Goal: Task Accomplishment & Management: Use online tool/utility

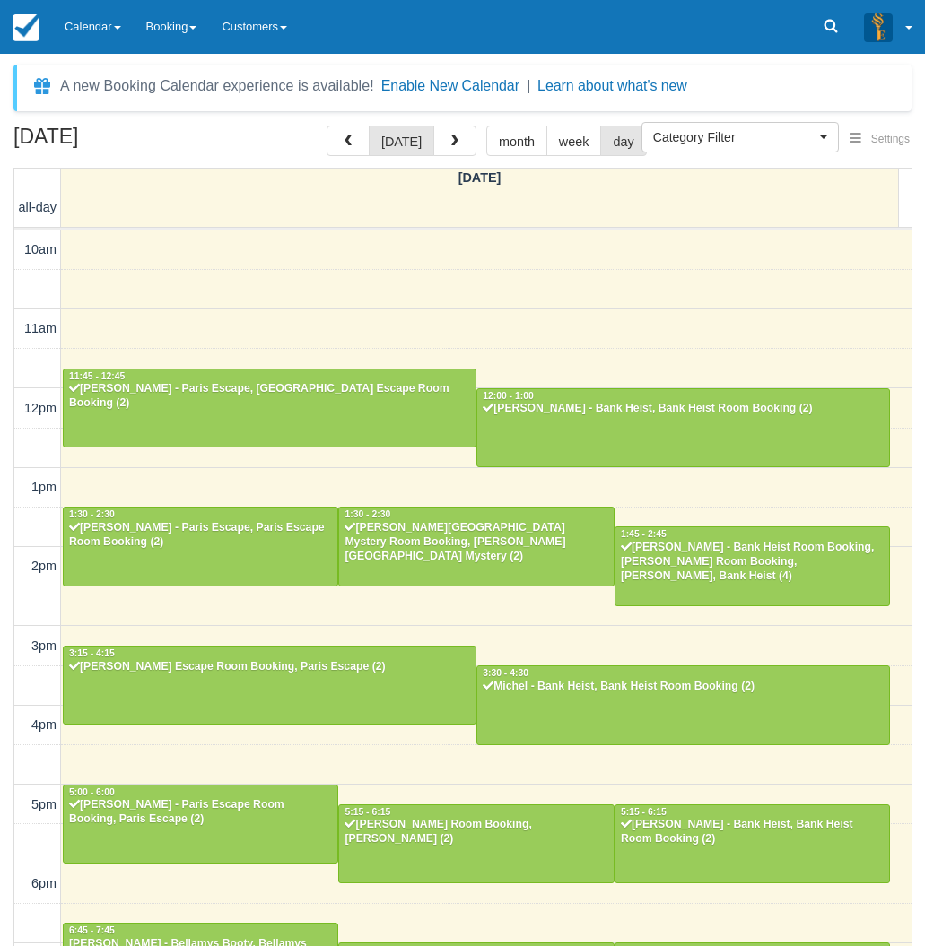
select select
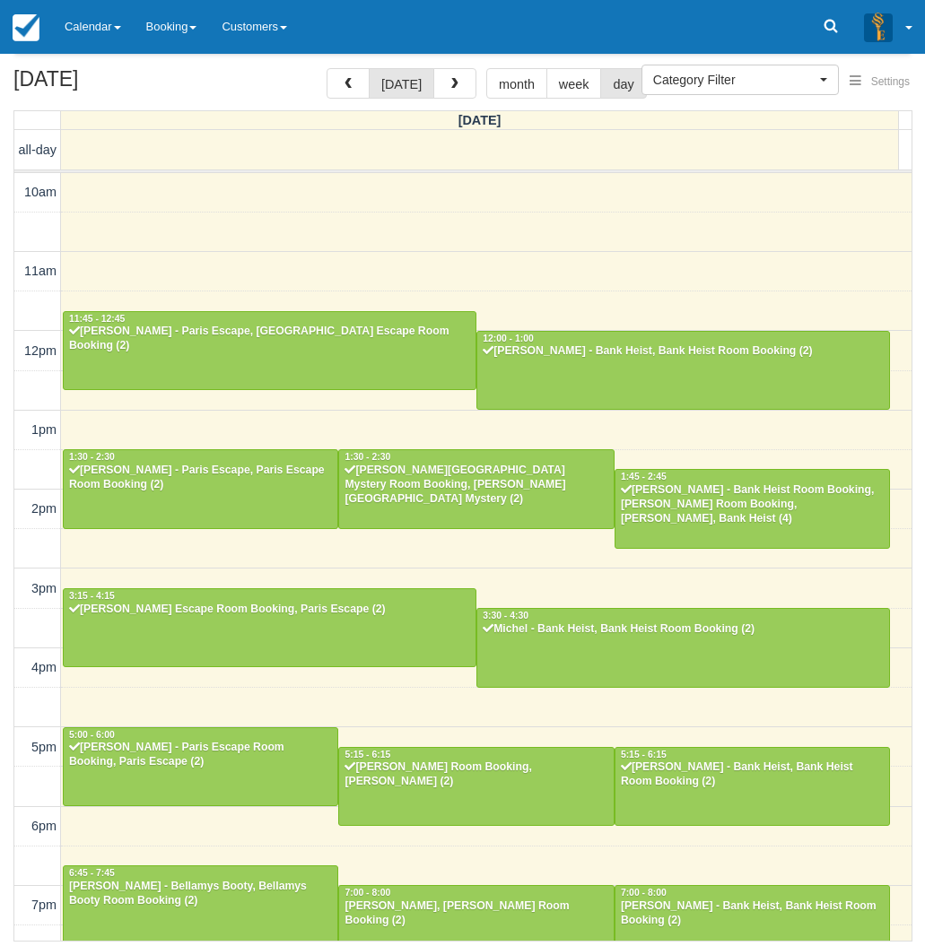
scroll to position [222, 0]
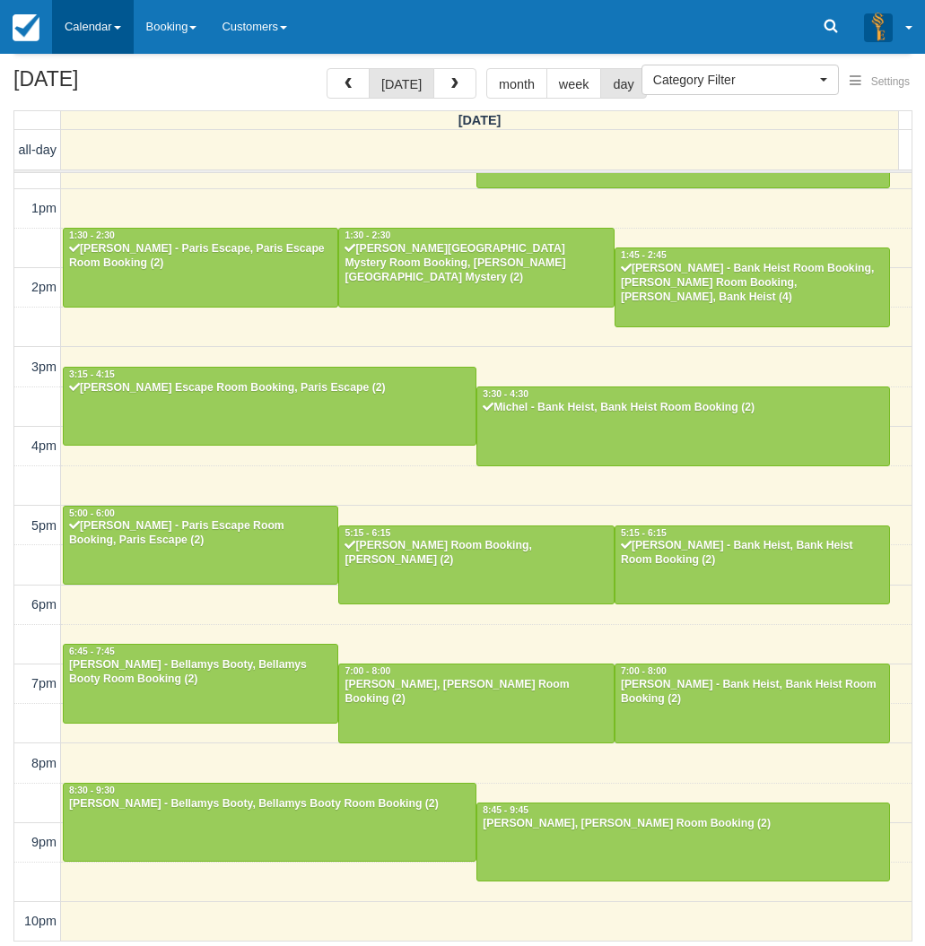
click at [92, 13] on link "Calendar" at bounding box center [93, 27] width 82 height 54
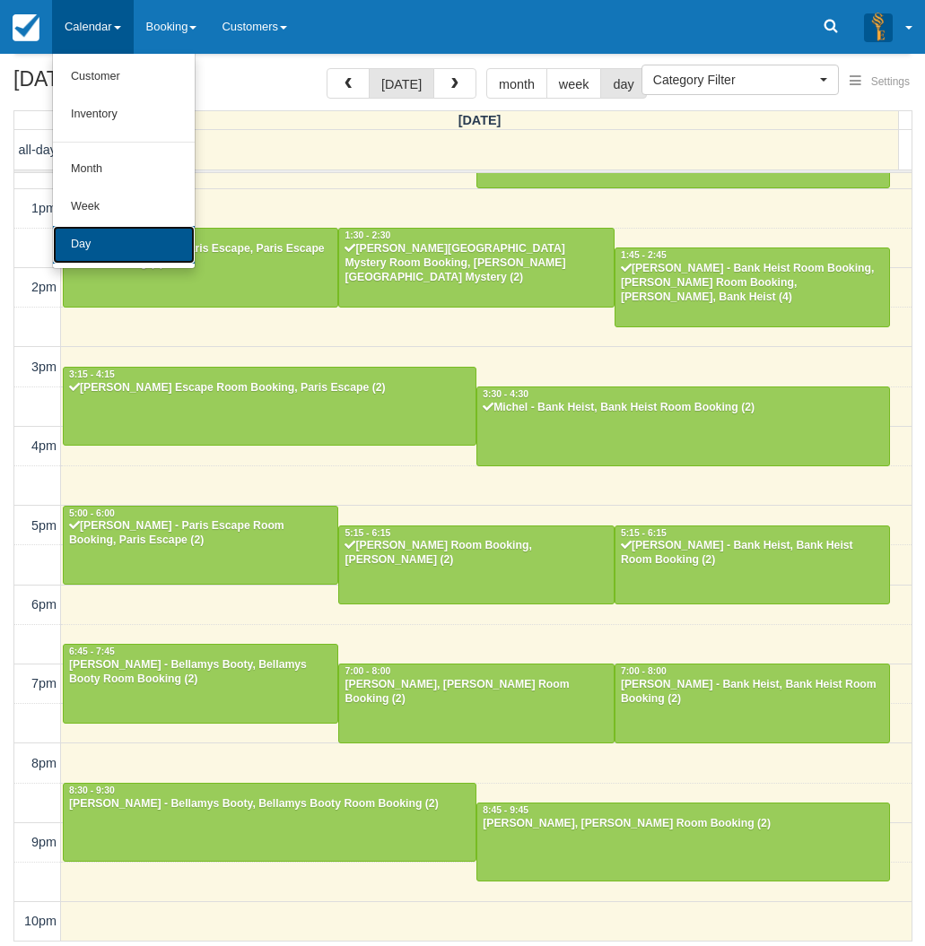
click at [91, 240] on link "Day" at bounding box center [124, 245] width 142 height 38
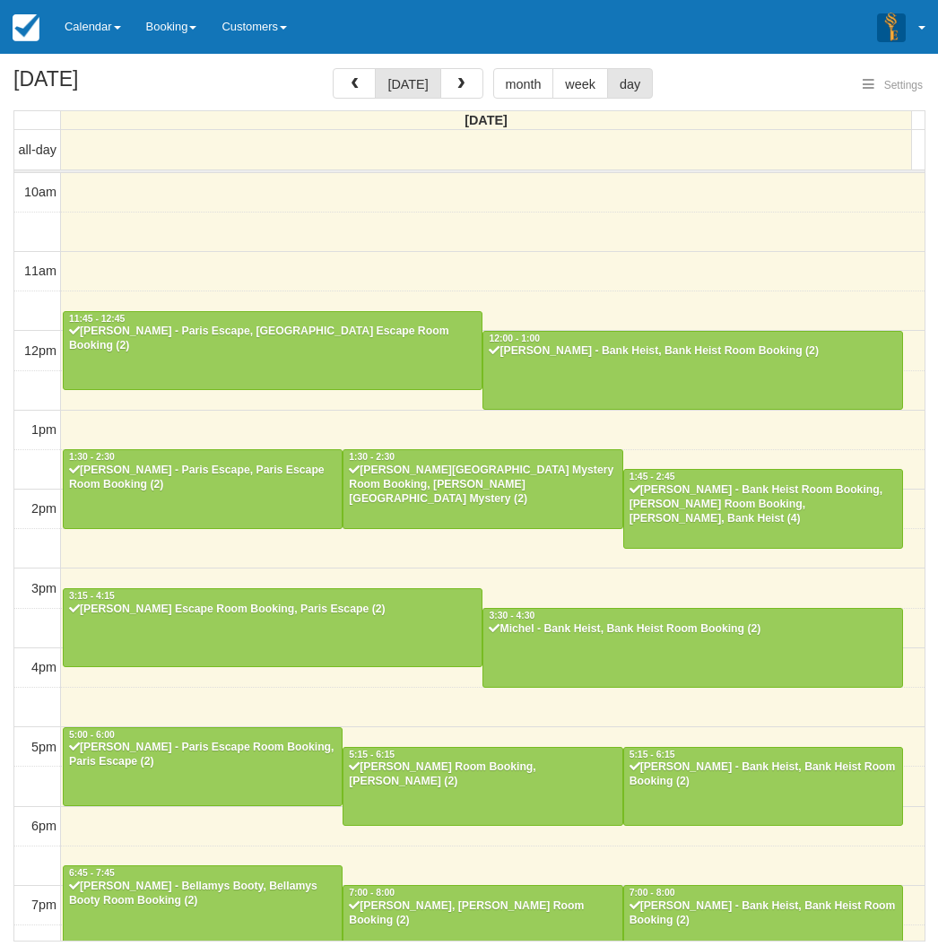
select select
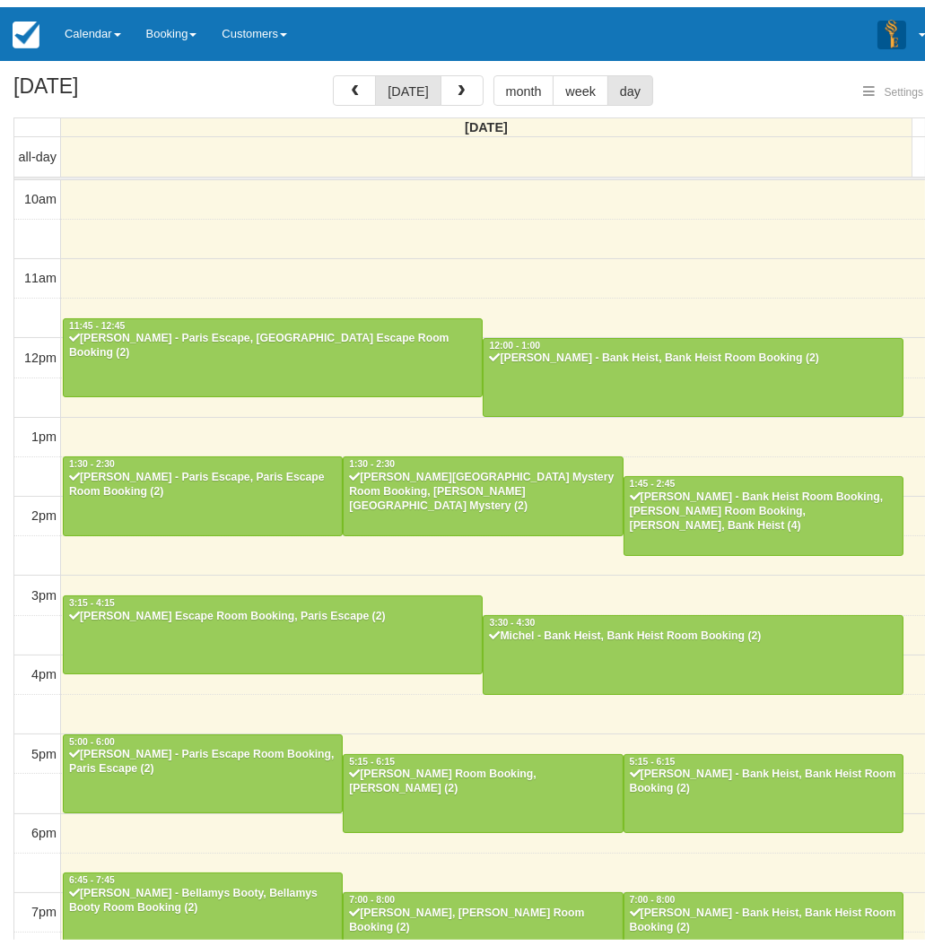
scroll to position [222, 0]
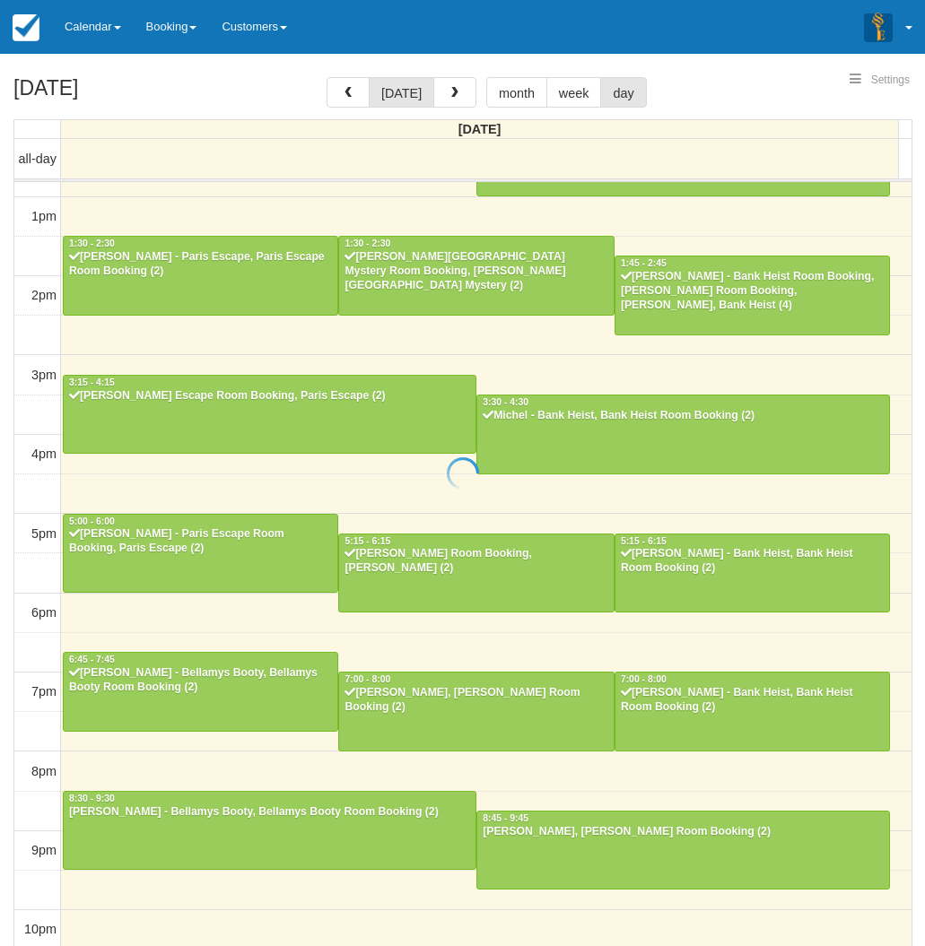
select select
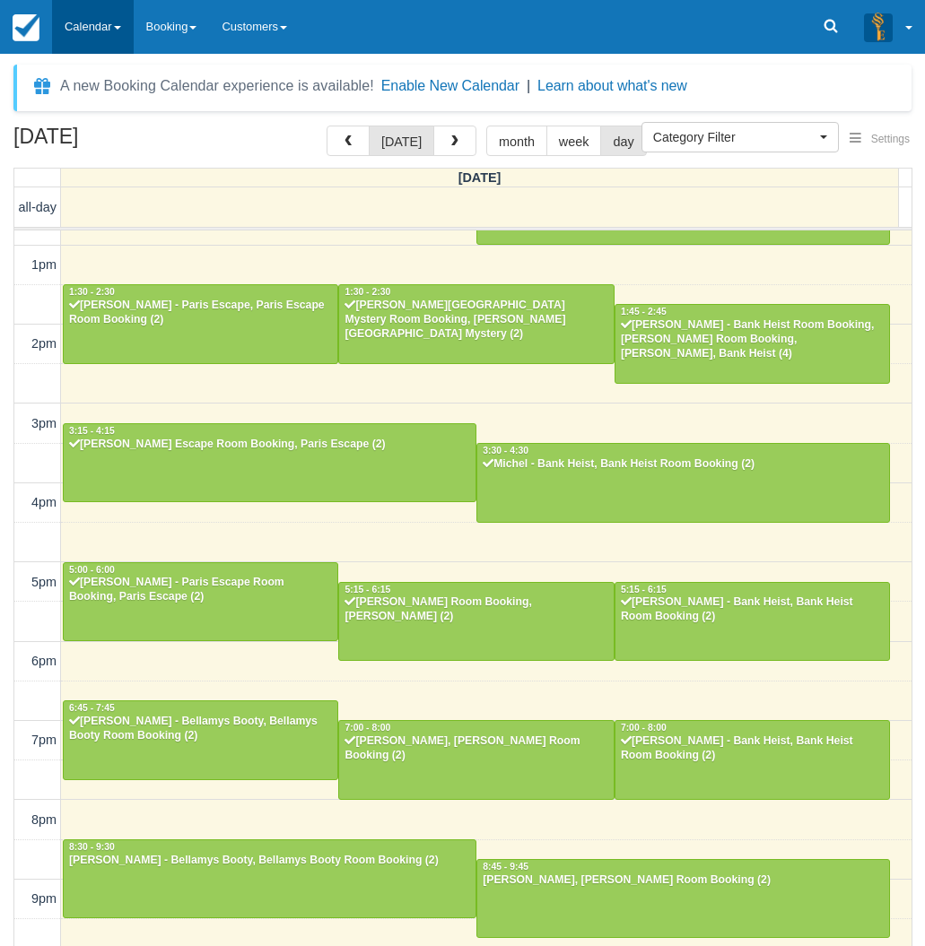
click at [80, 19] on link "Calendar" at bounding box center [93, 27] width 82 height 54
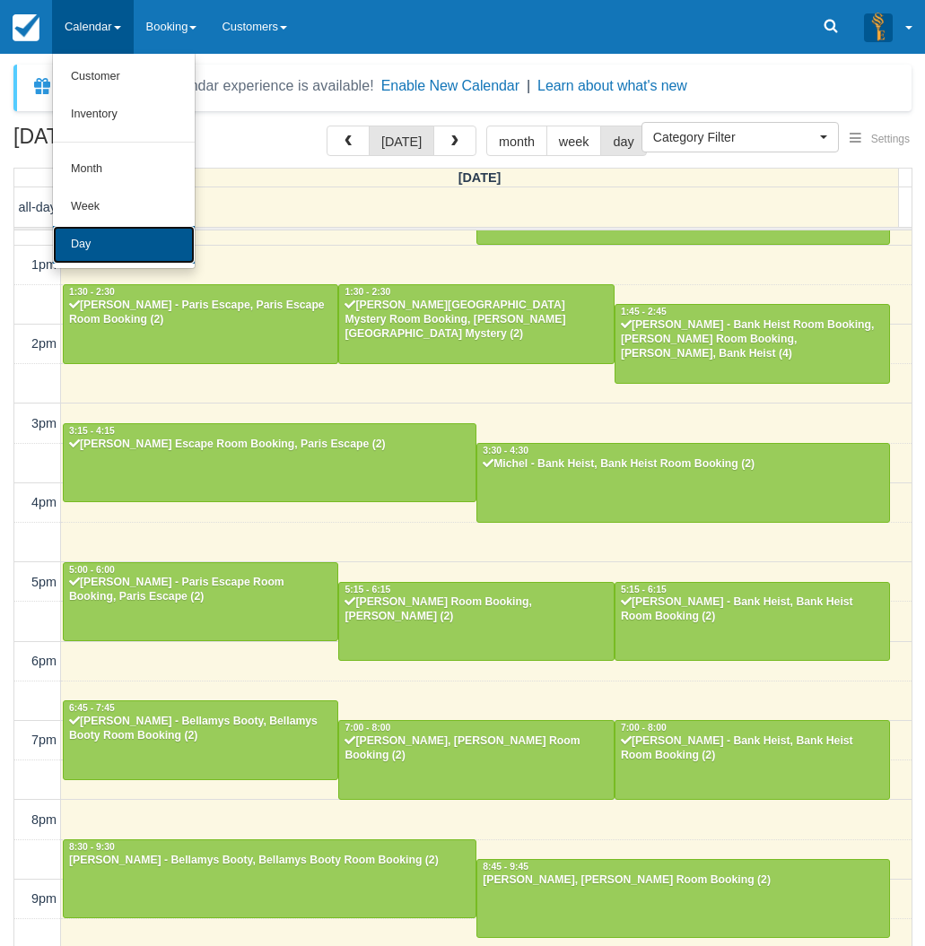
click at [82, 237] on link "Day" at bounding box center [124, 245] width 142 height 38
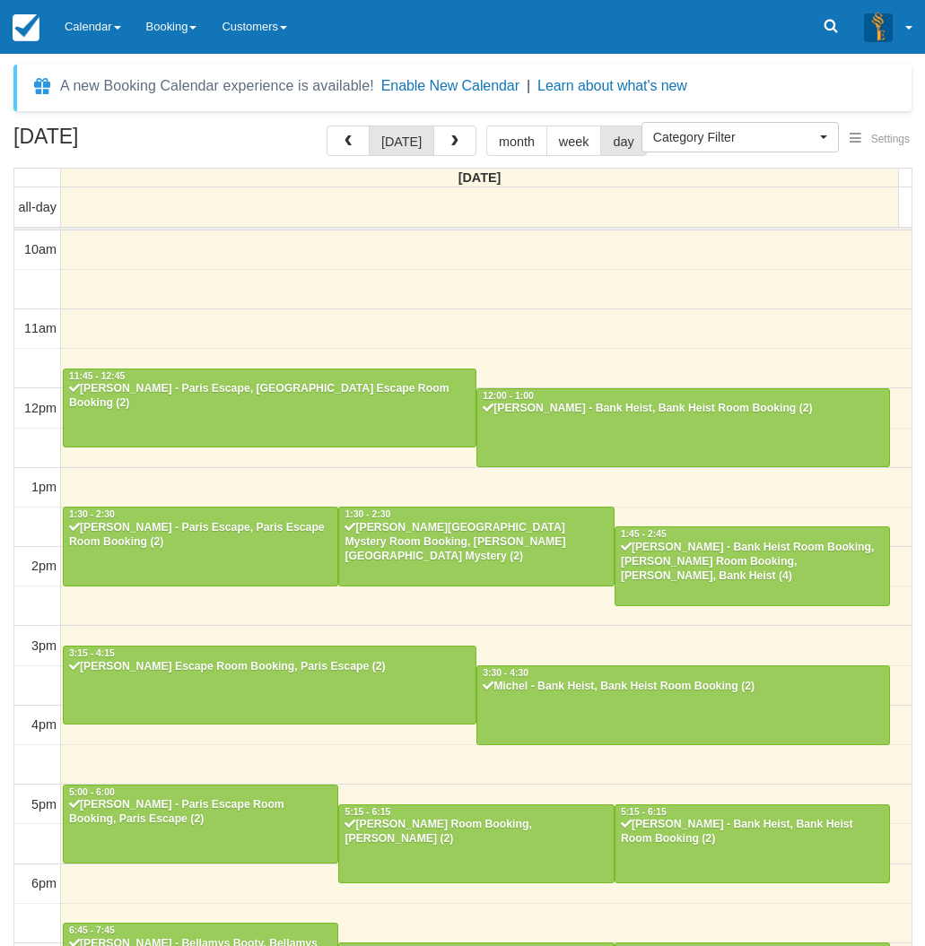
select select
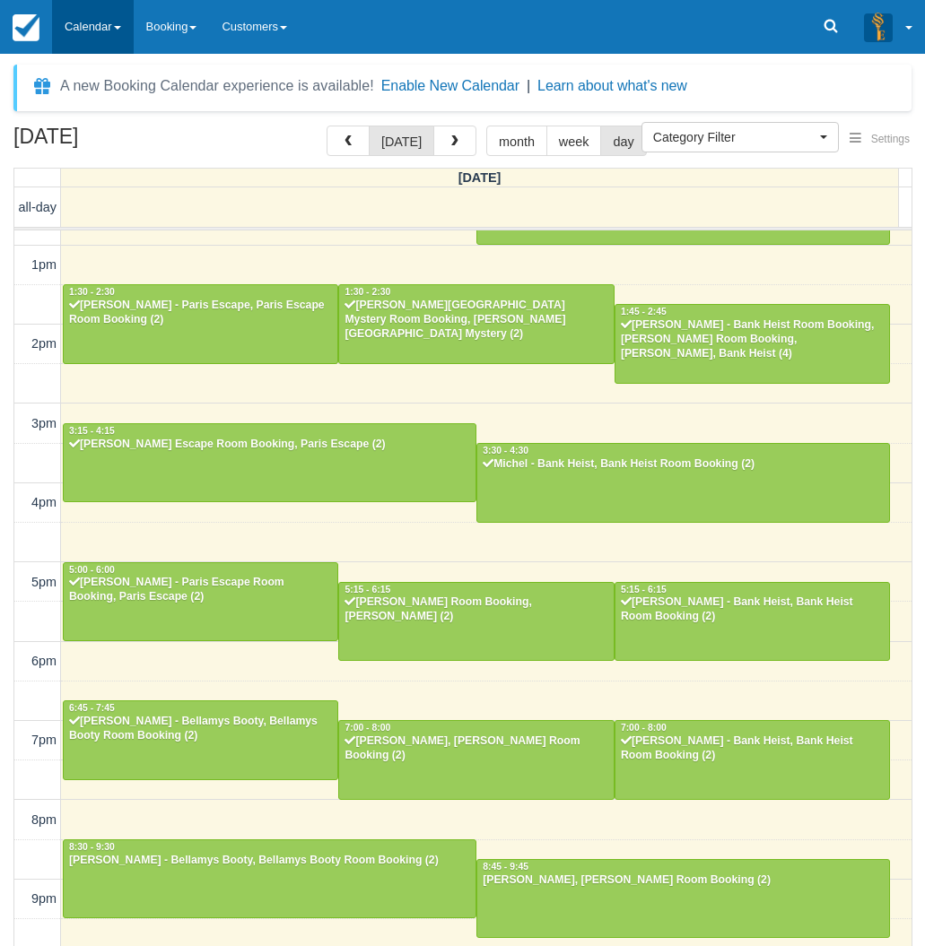
click at [96, 16] on link "Calendar" at bounding box center [93, 27] width 82 height 54
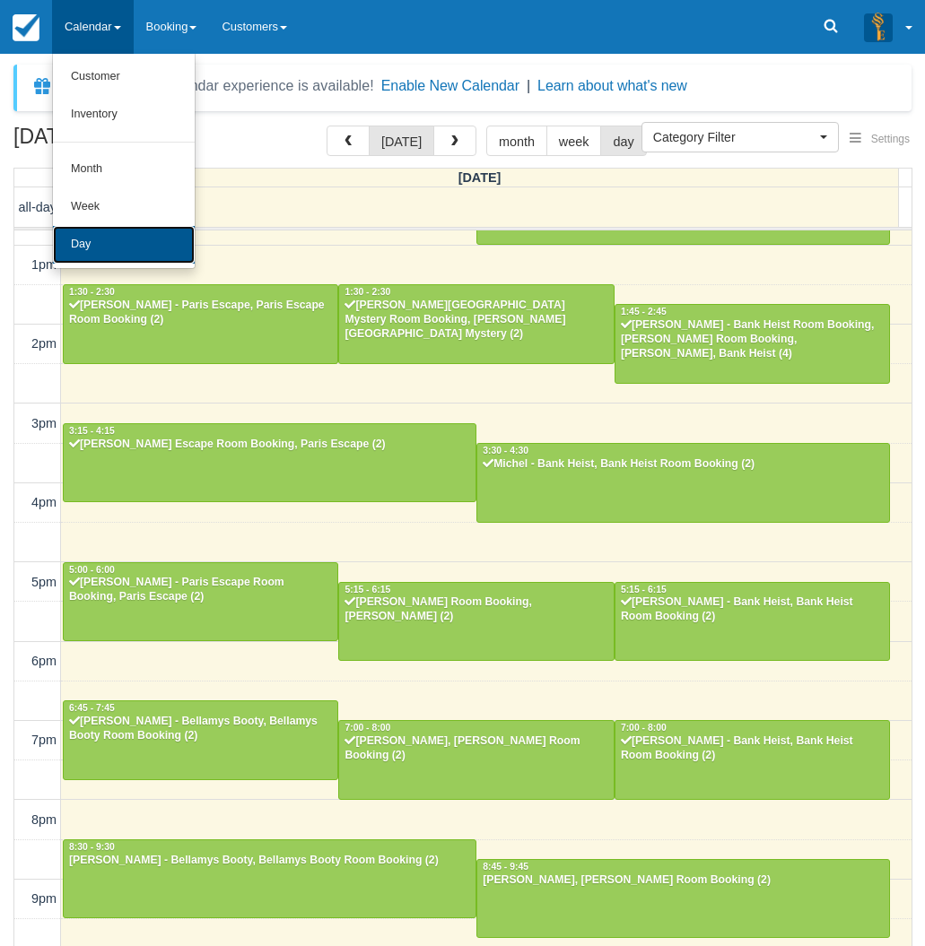
click at [73, 240] on link "Day" at bounding box center [124, 245] width 142 height 38
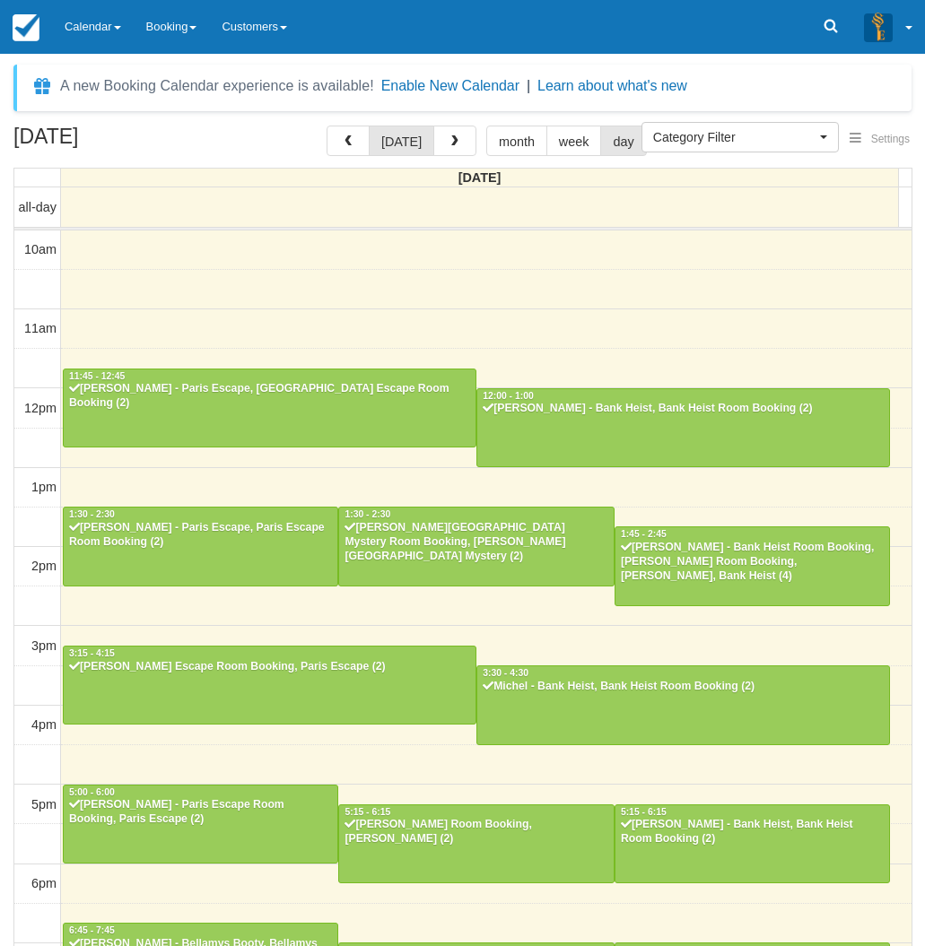
select select
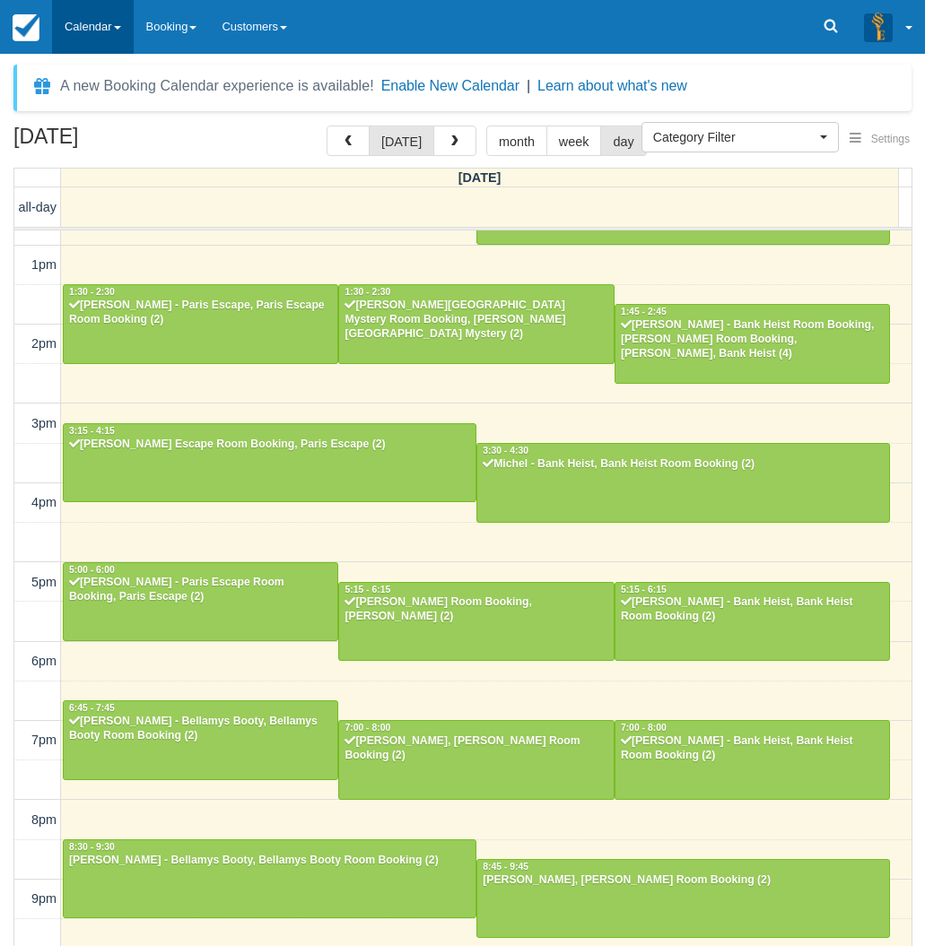
click at [83, 31] on link "Calendar" at bounding box center [93, 27] width 82 height 54
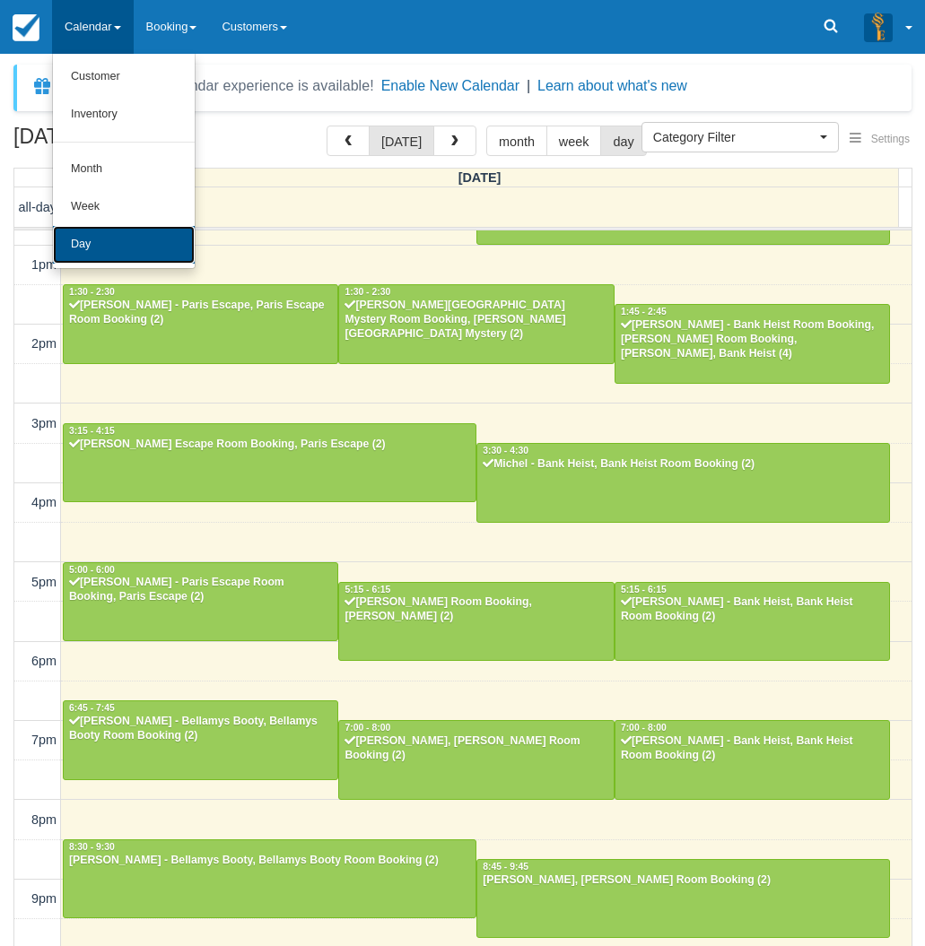
click at [74, 245] on link "Day" at bounding box center [124, 245] width 142 height 38
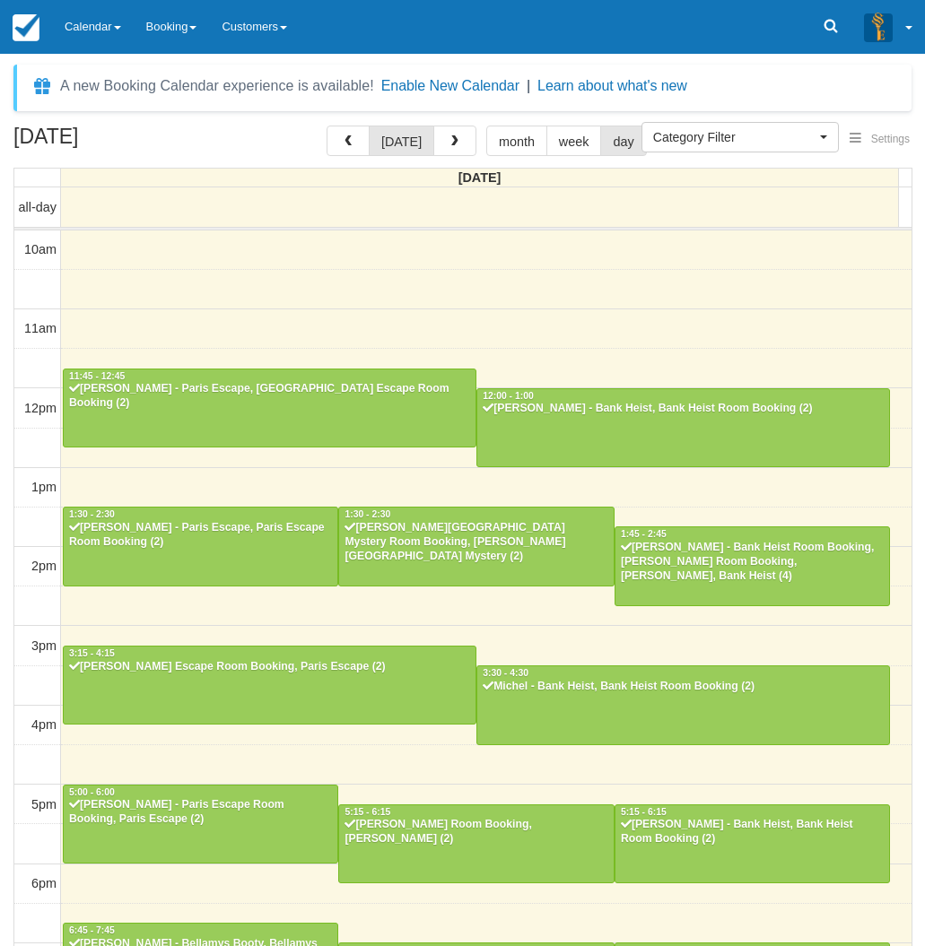
select select
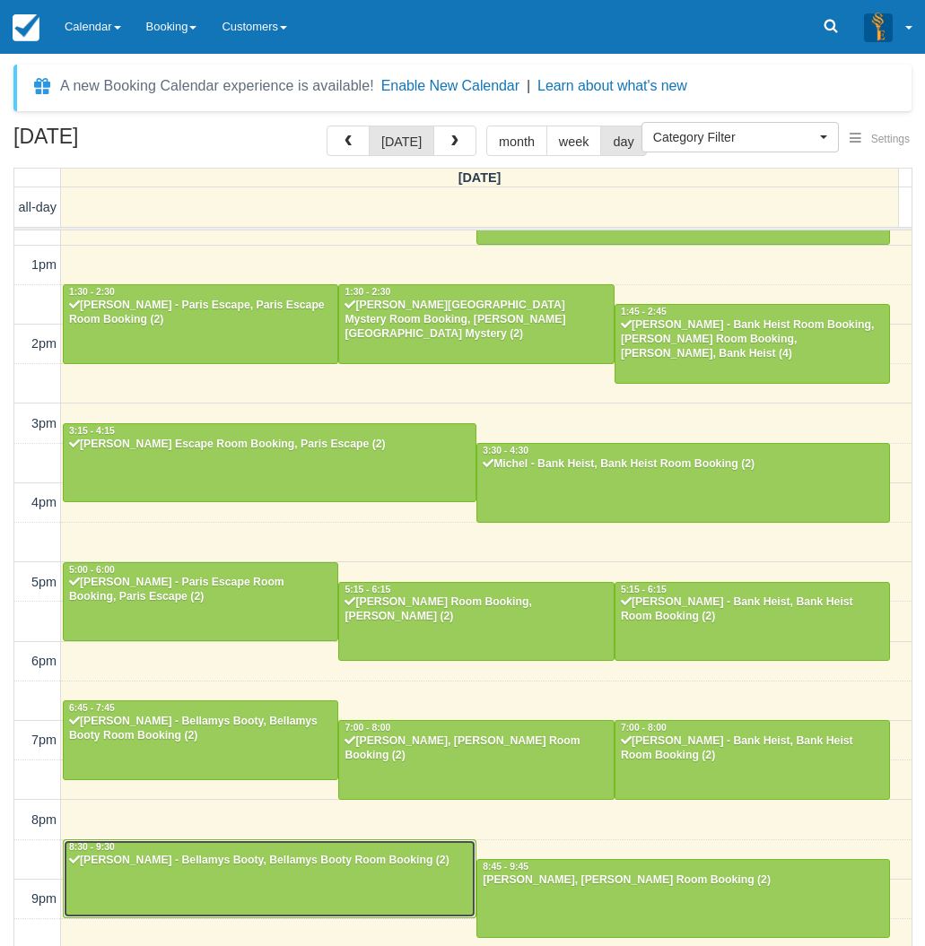
click at [150, 886] on div at bounding box center [270, 879] width 412 height 77
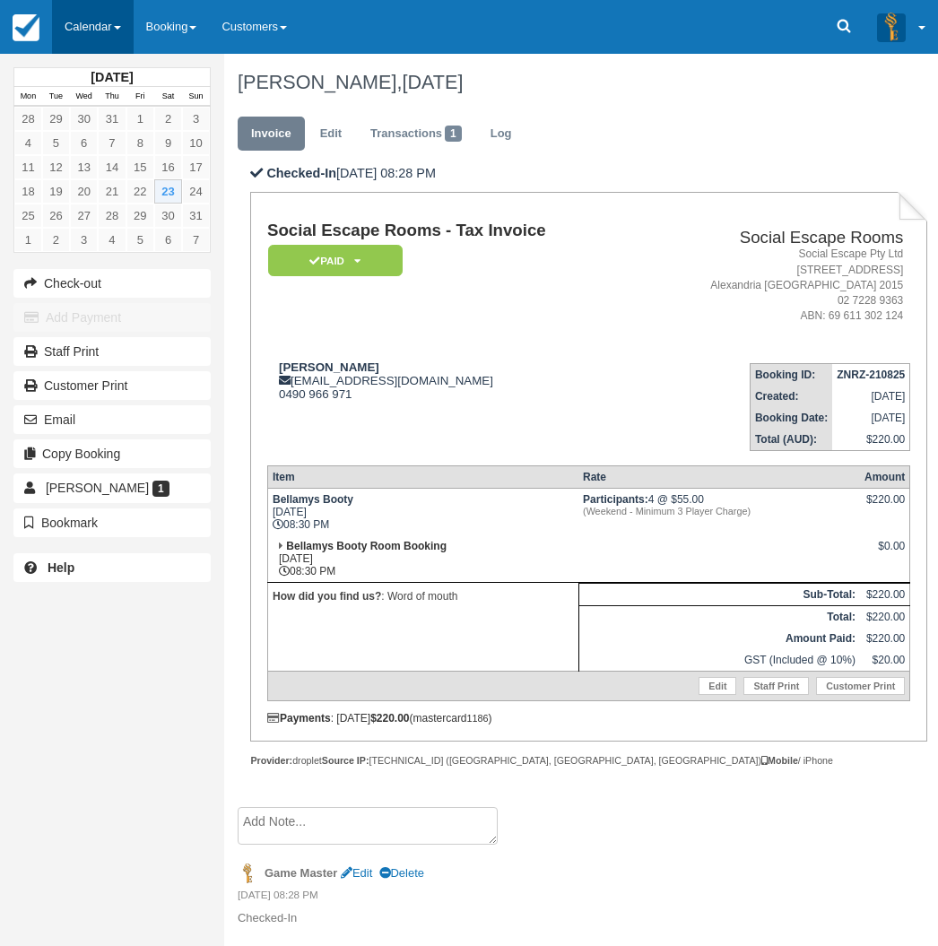
click at [91, 27] on link "Calendar" at bounding box center [93, 27] width 82 height 54
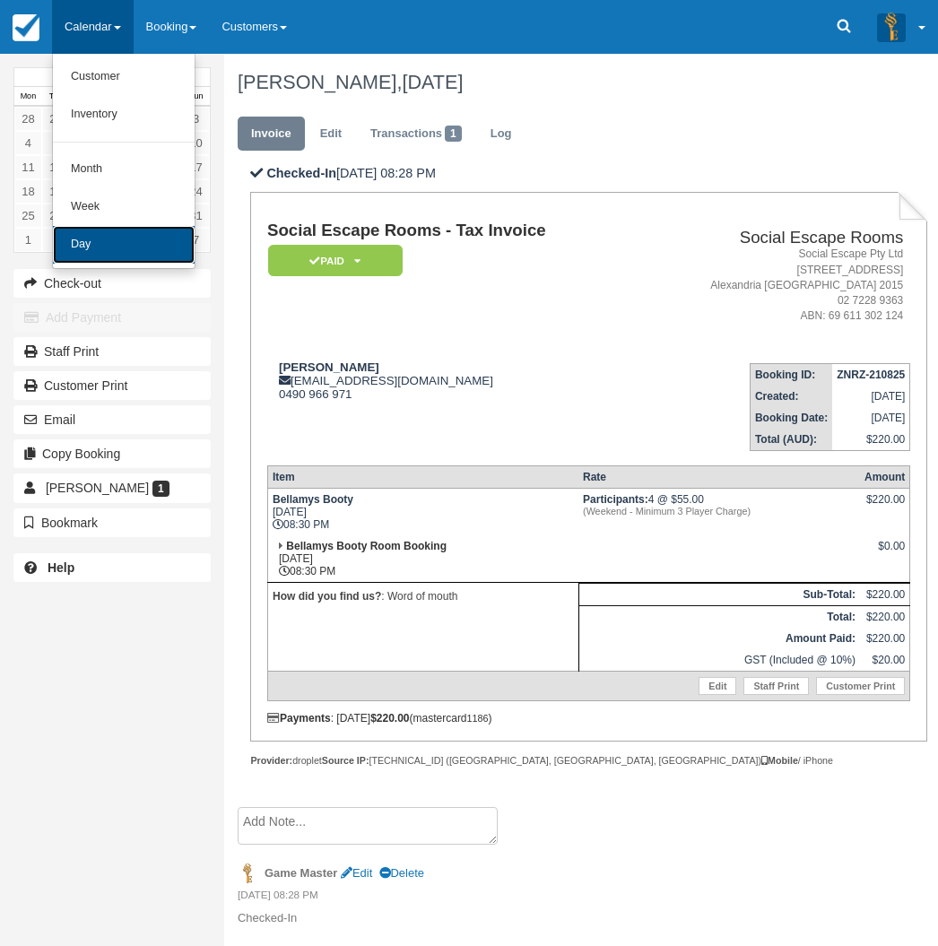
click at [94, 236] on link "Day" at bounding box center [124, 245] width 142 height 38
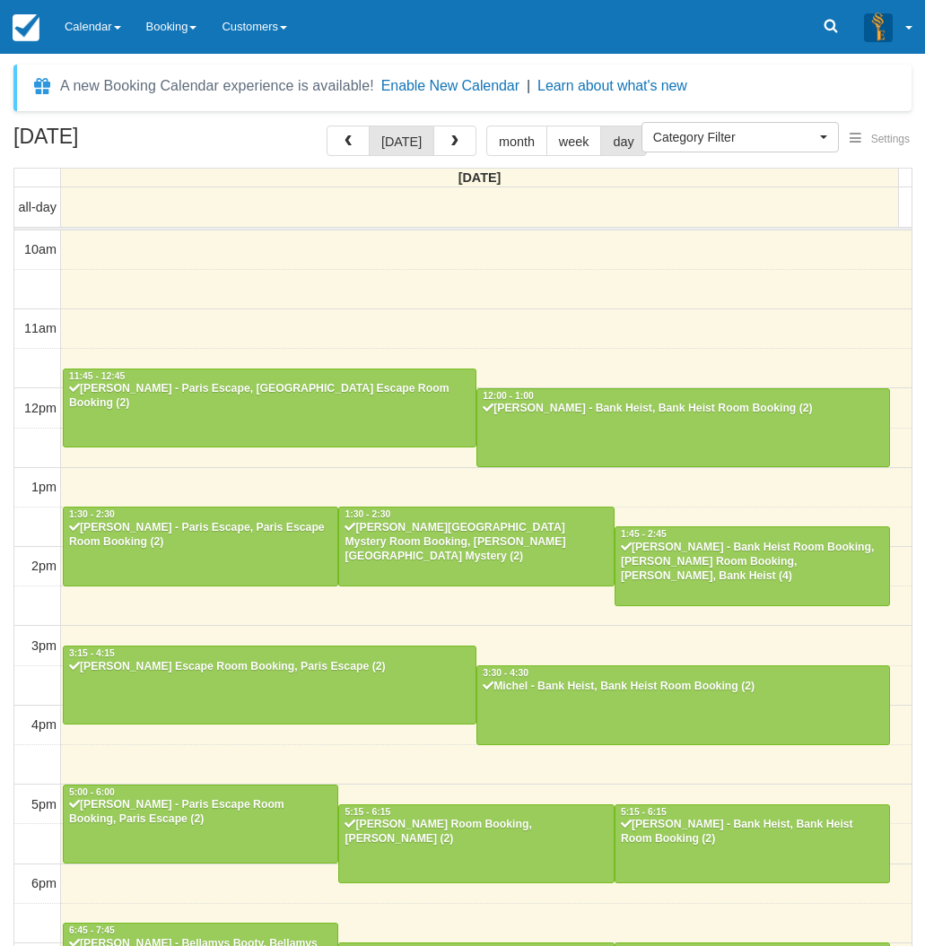
select select
